Goal: Task Accomplishment & Management: Manage account settings

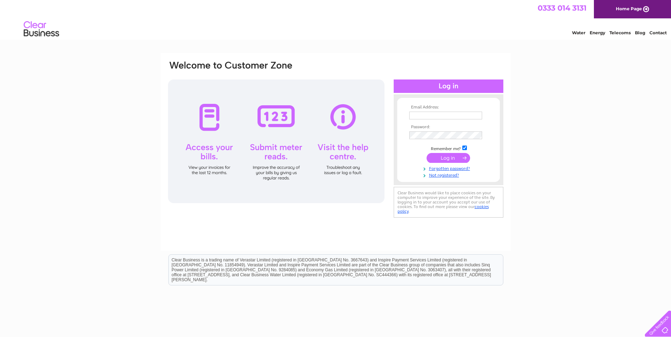
type input "[EMAIL_ADDRESS][DOMAIN_NAME]"
click at [450, 158] on input "submit" at bounding box center [449, 158] width 44 height 10
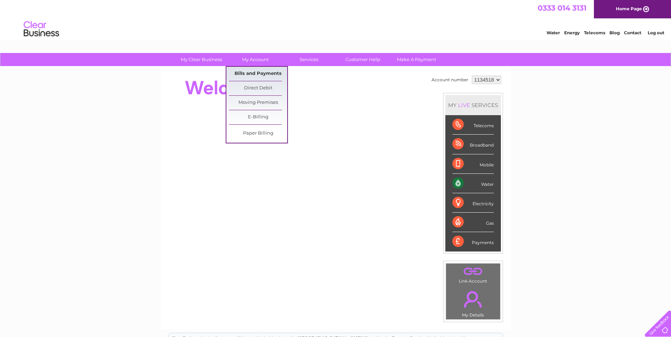
click at [265, 71] on link "Bills and Payments" at bounding box center [258, 74] width 58 height 14
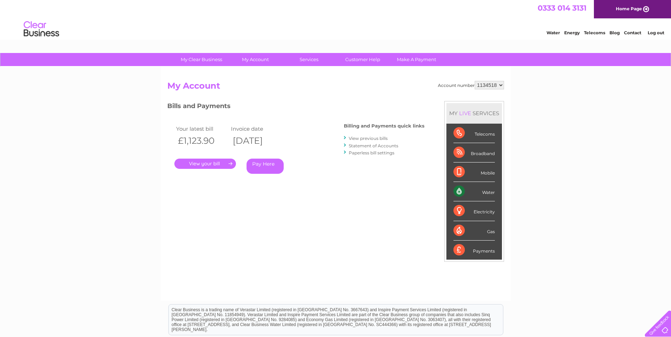
click at [214, 162] on link "." at bounding box center [205, 164] width 62 height 10
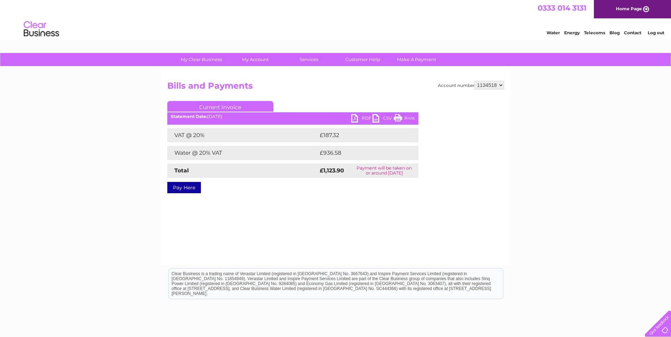
click at [362, 118] on link "PDF" at bounding box center [361, 119] width 21 height 10
click at [652, 30] on link "Log out" at bounding box center [656, 32] width 17 height 5
